Goal: Find specific page/section: Find specific page/section

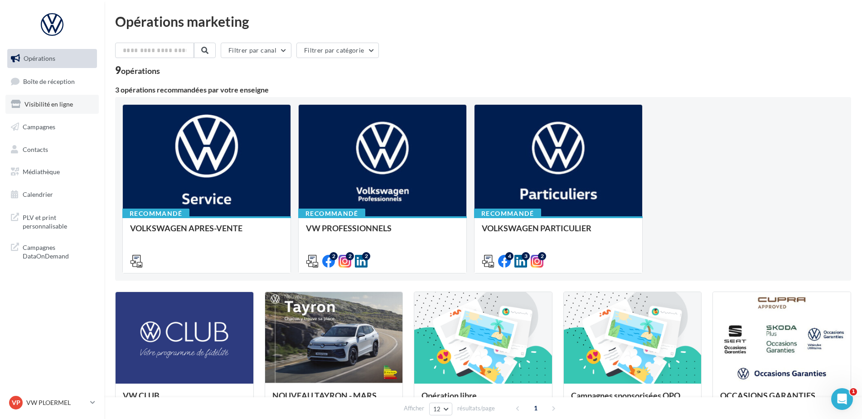
click at [62, 102] on span "Visibilité en ligne" at bounding box center [48, 104] width 48 height 8
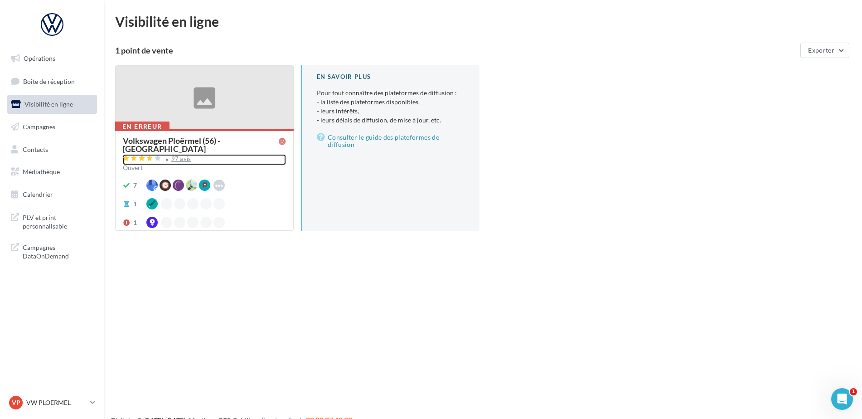
click at [184, 155] on div "97 avis" at bounding box center [204, 159] width 163 height 11
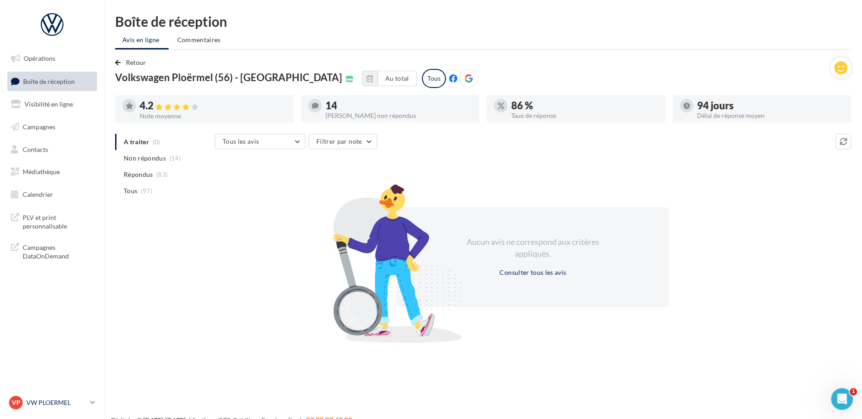
click at [49, 400] on p "VW PLOERMEL" at bounding box center [56, 402] width 60 height 9
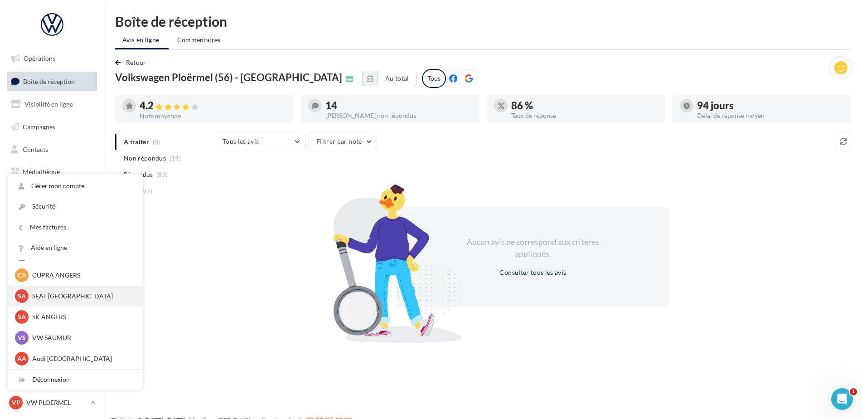
scroll to position [83, 0]
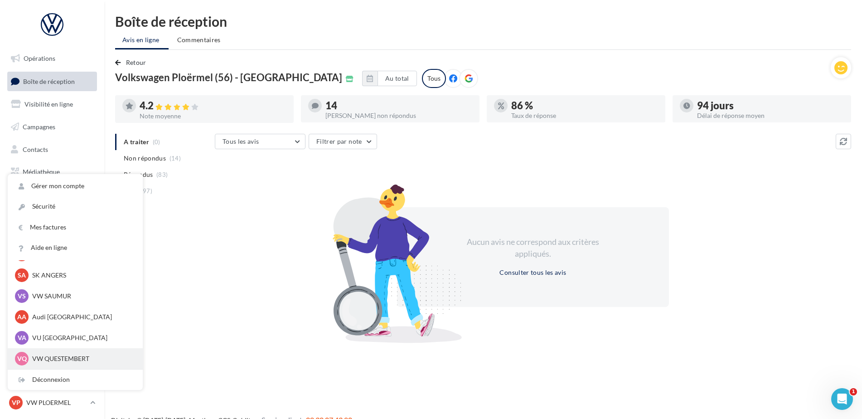
click at [50, 361] on p "VW QUESTEMBERT" at bounding box center [82, 358] width 100 height 9
